Goal: Find specific page/section: Find specific page/section

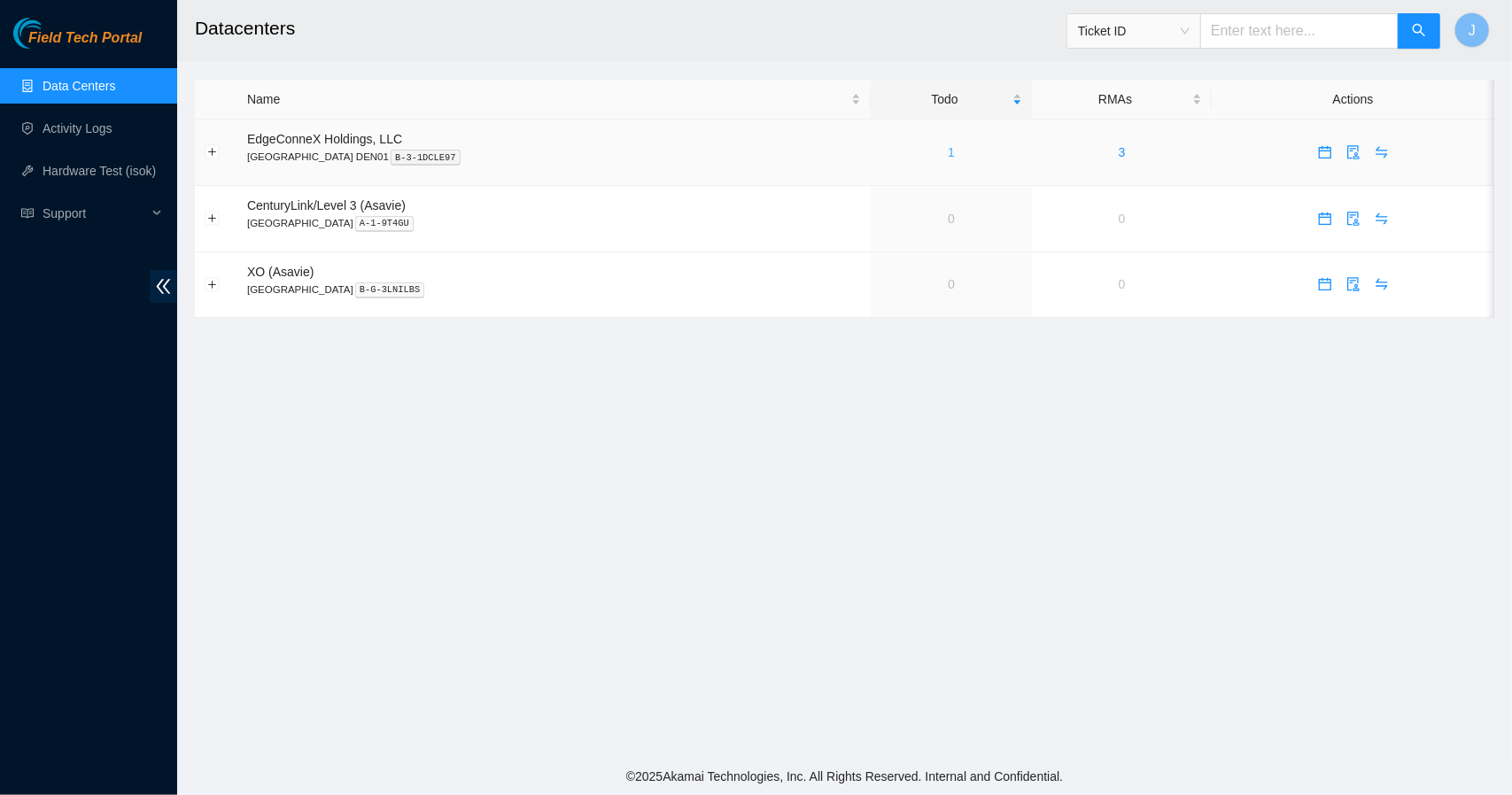
click at [948, 156] on link "1" at bounding box center [951, 153] width 7 height 14
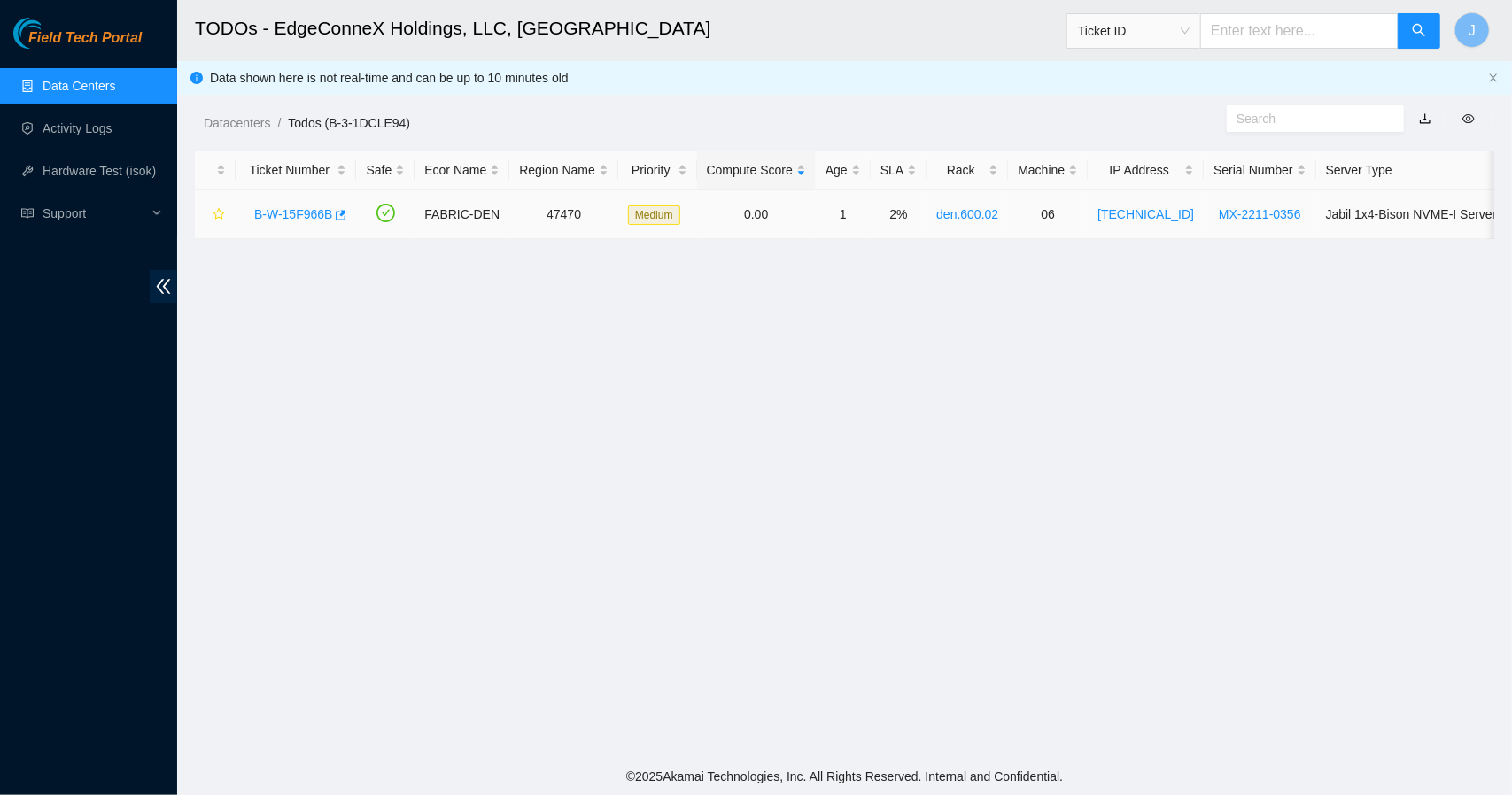
click at [306, 217] on link "B-W-15F966B" at bounding box center [293, 215] width 78 height 14
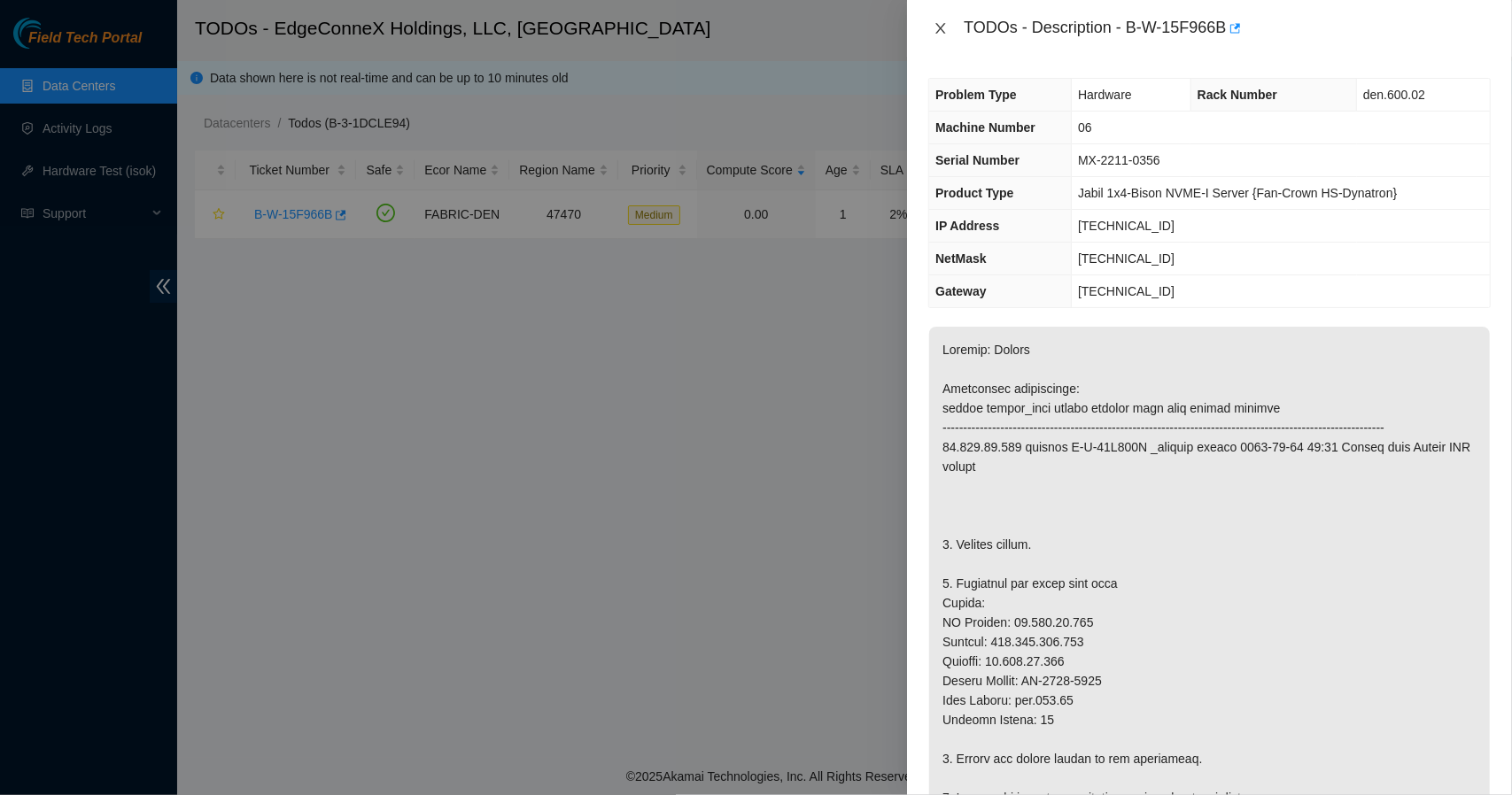
click at [939, 31] on icon "close" at bounding box center [941, 29] width 10 height 11
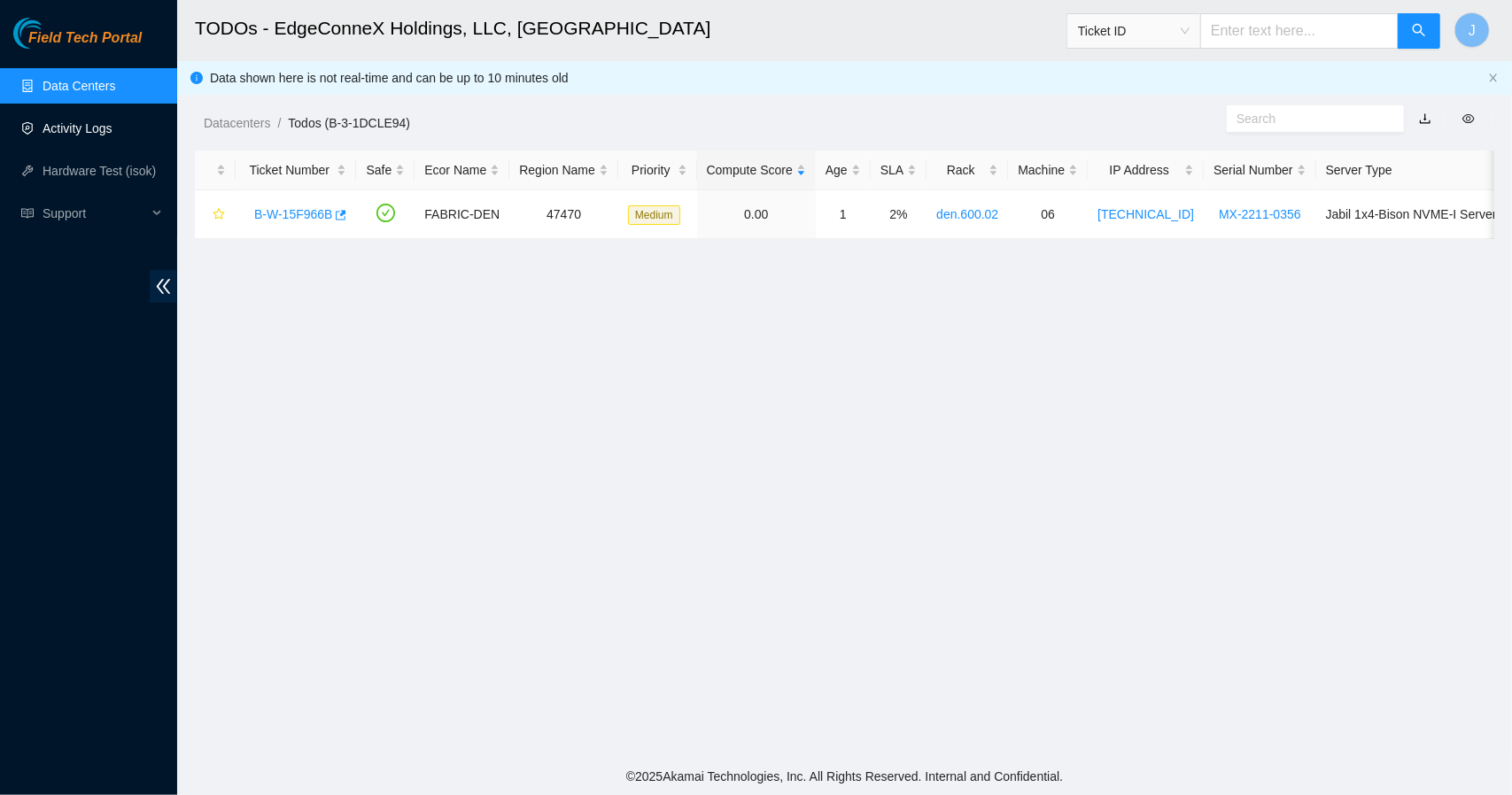
click at [78, 127] on link "Activity Logs" at bounding box center [77, 128] width 70 height 14
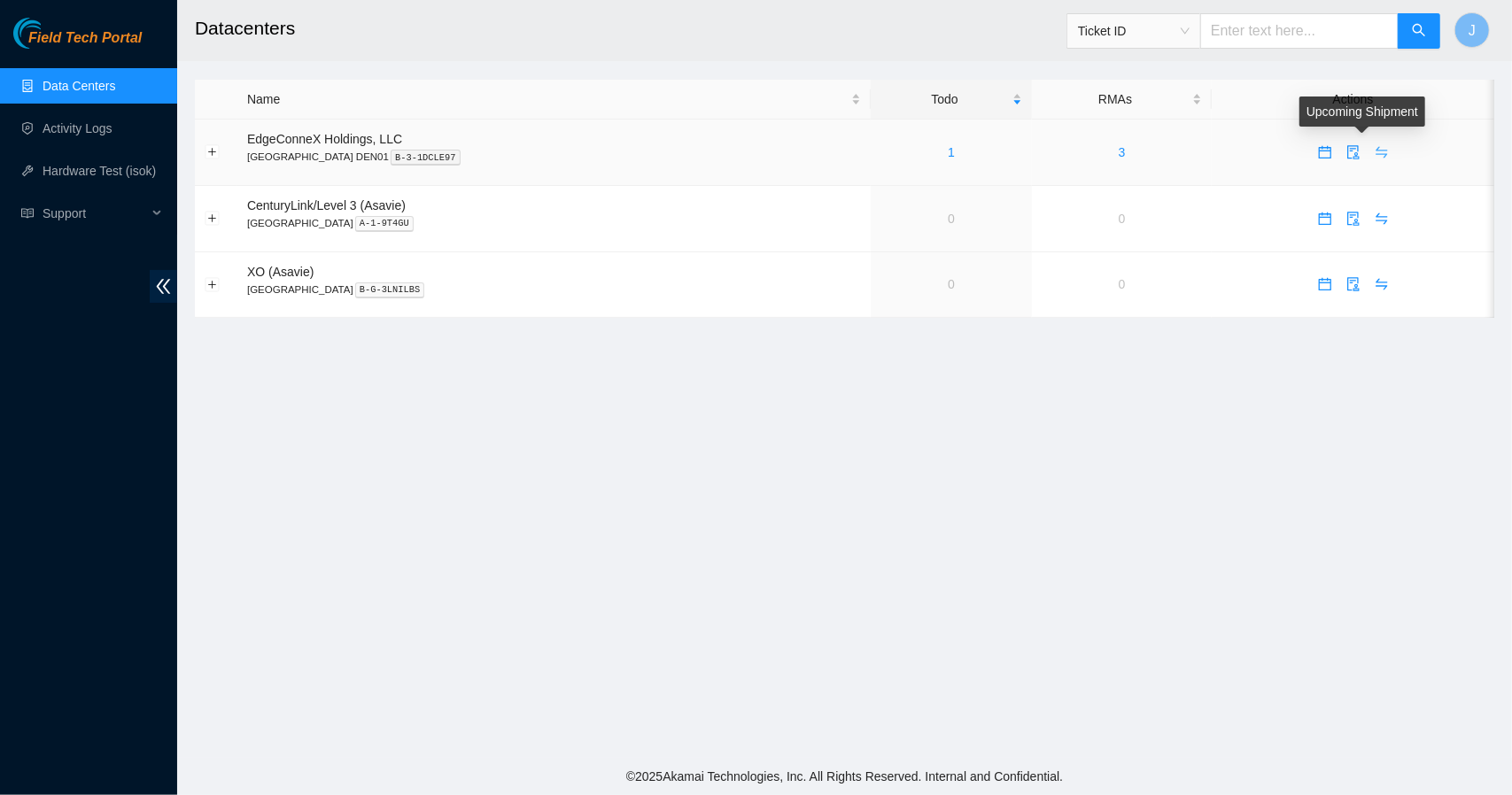
click at [1375, 155] on icon "swap" at bounding box center [1381, 153] width 12 height 12
